Goal: Transaction & Acquisition: Purchase product/service

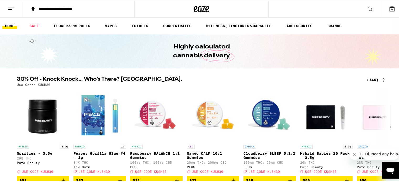
click at [13, 7] on icon at bounding box center [11, 8] width 6 height 6
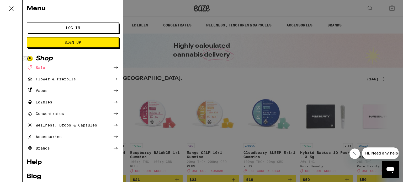
click at [12, 7] on icon at bounding box center [11, 8] width 11 height 11
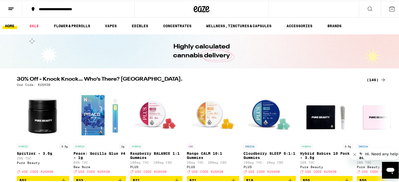
click at [11, 24] on link "HOME" at bounding box center [9, 25] width 15 height 6
click at [393, 9] on button at bounding box center [392, 8] width 22 height 16
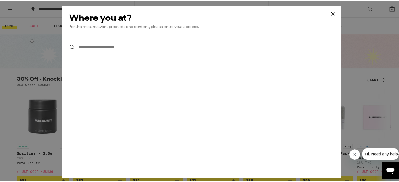
click at [367, 6] on div "**********" at bounding box center [201, 91] width 403 height 182
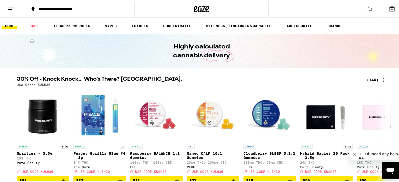
click at [367, 6] on icon at bounding box center [370, 8] width 6 height 6
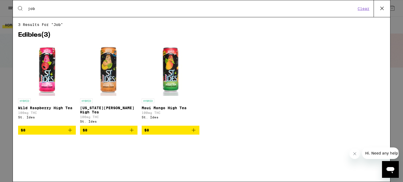
type input "job"
click at [24, 7] on div "Search for Products job" at bounding box center [189, 8] width 333 height 5
click at [20, 8] on icon at bounding box center [20, 8] width 6 height 6
click at [367, 11] on button "Clear" at bounding box center [363, 8] width 15 height 5
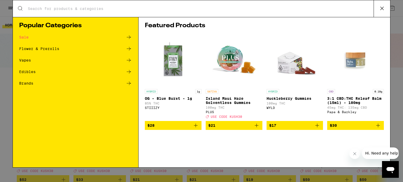
click at [385, 6] on icon at bounding box center [382, 8] width 8 height 8
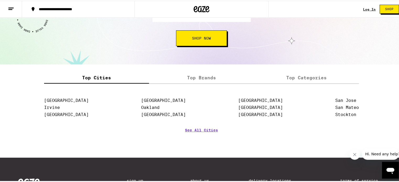
scroll to position [630, 0]
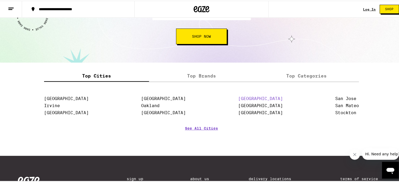
click at [249, 97] on link "[GEOGRAPHIC_DATA]" at bounding box center [260, 98] width 45 height 5
